Goal: Contribute content

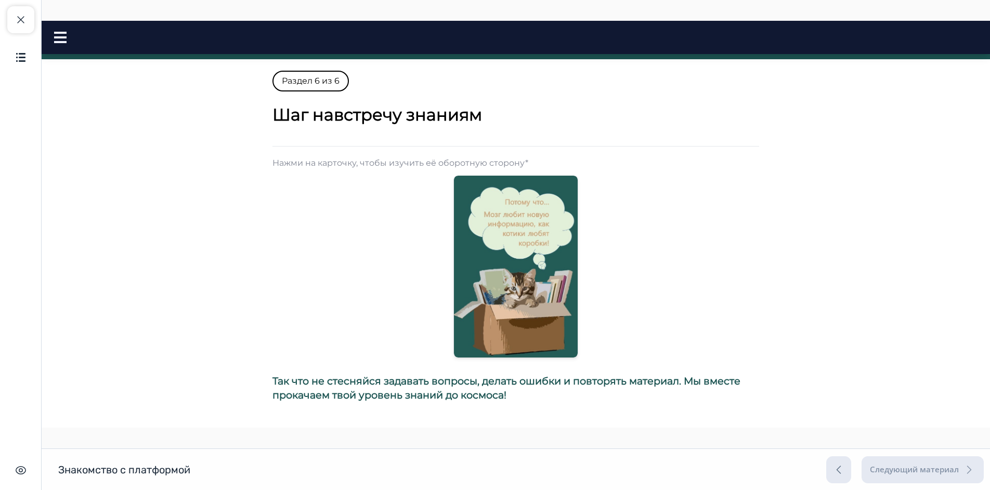
click at [491, 270] on img at bounding box center [516, 267] width 124 height 182
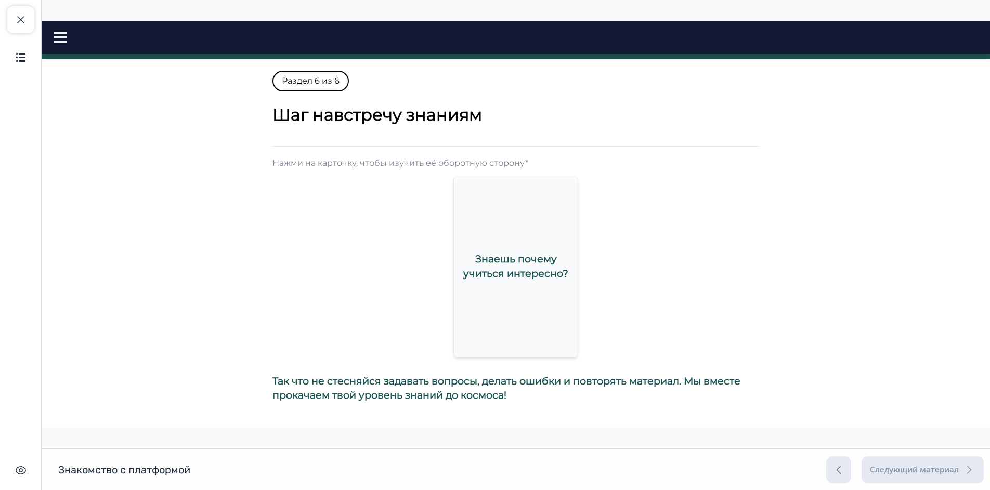
click at [550, 274] on span "Знаешь почему учиться интересно?" at bounding box center [515, 266] width 105 height 27
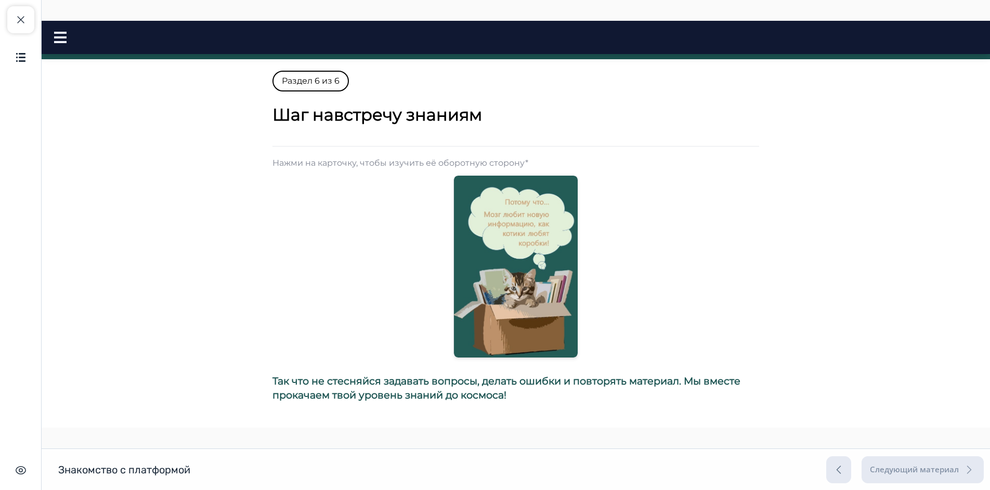
click at [549, 274] on img at bounding box center [516, 267] width 124 height 182
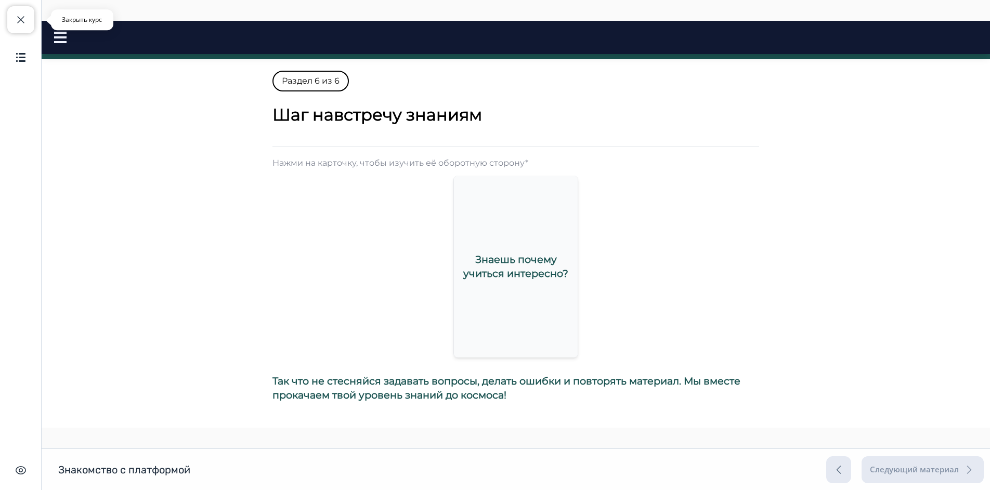
click at [30, 23] on button "Закрыть курс" at bounding box center [20, 19] width 27 height 27
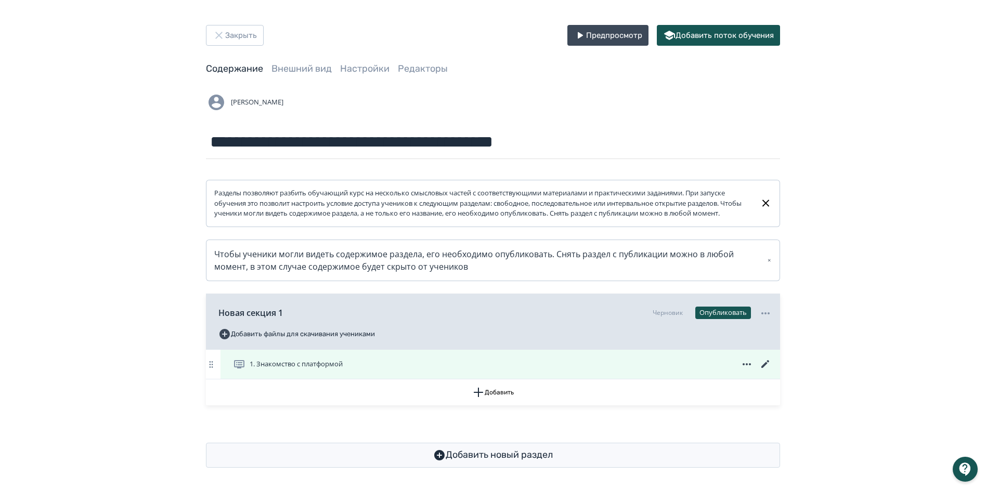
click at [762, 371] on icon at bounding box center [765, 364] width 12 height 12
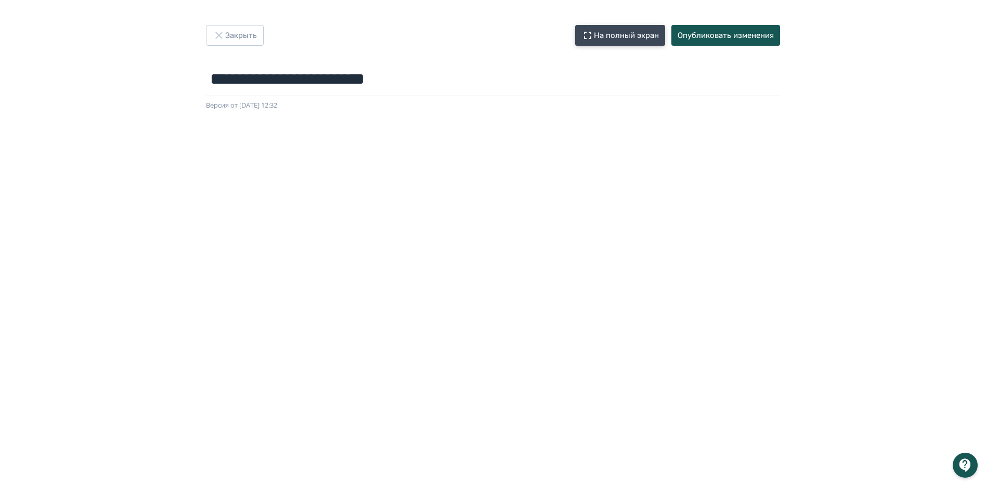
click at [615, 37] on button "На полный экран" at bounding box center [620, 35] width 90 height 21
click at [747, 42] on button "Опубликовать изменения" at bounding box center [725, 35] width 109 height 21
